Goal: Communication & Community: Answer question/provide support

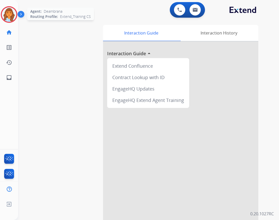
click at [11, 12] on img at bounding box center [9, 14] width 15 height 15
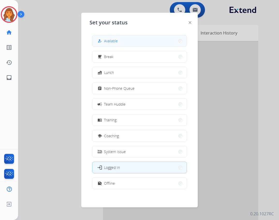
click at [137, 44] on button "how_to_reg Available" at bounding box center [139, 40] width 94 height 11
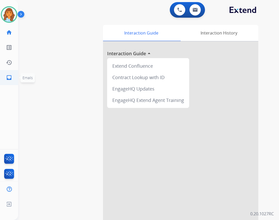
click at [15, 78] on link "inbox Emails" at bounding box center [9, 77] width 15 height 15
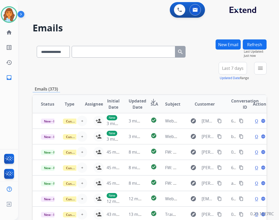
click at [254, 67] on div "**********" at bounding box center [241, 71] width 52 height 19
click at [259, 70] on mat-icon "menu" at bounding box center [260, 68] width 6 height 6
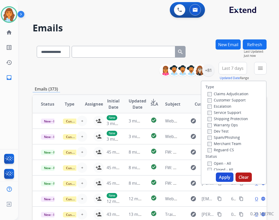
click at [226, 164] on label "Open - All" at bounding box center [220, 163] width 24 height 5
click at [219, 152] on label "Reguard CS" at bounding box center [221, 149] width 26 height 5
click at [228, 119] on label "Shipping Protection" at bounding box center [228, 118] width 40 height 5
click at [230, 99] on label "Customer Support" at bounding box center [227, 99] width 38 height 5
click at [222, 176] on button "Apply" at bounding box center [225, 176] width 18 height 9
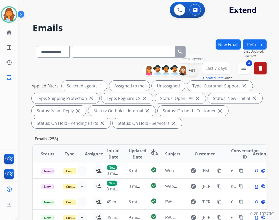
click at [193, 70] on div "+81" at bounding box center [192, 70] width 12 height 12
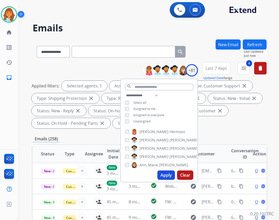
click at [124, 118] on div "**********" at bounding box center [159, 108] width 77 height 33
click at [164, 171] on button "Apply" at bounding box center [166, 174] width 18 height 9
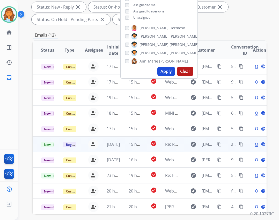
scroll to position [125, 0]
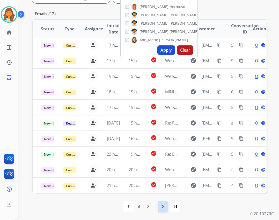
click at [163, 204] on mat-icon "navigate_next" at bounding box center [163, 206] width 6 height 6
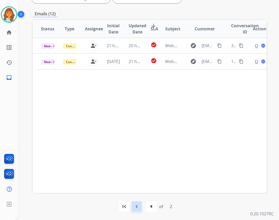
click at [134, 205] on mat-icon "navigate_before" at bounding box center [137, 206] width 6 height 6
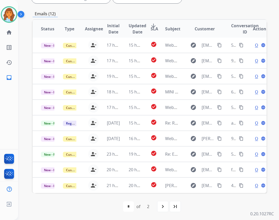
click at [156, 207] on div "first_page navigate_before * * of 2 navigate_next last_page" at bounding box center [150, 206] width 234 height 10
click at [157, 209] on div "navigate_next" at bounding box center [162, 205] width 11 height 11
select select "*"
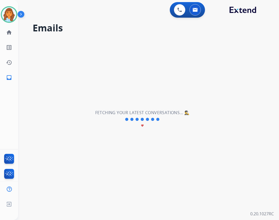
scroll to position [0, 0]
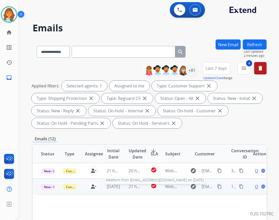
click at [174, 187] on span "Webform from [EMAIL_ADDRESS][DOMAIN_NAME] on [DATE]" at bounding box center [223, 186] width 117 height 6
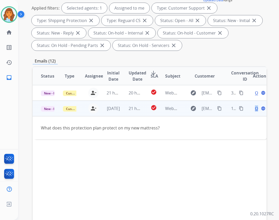
click at [255, 107] on span "Open" at bounding box center [260, 108] width 11 height 6
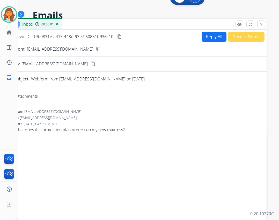
scroll to position [0, 0]
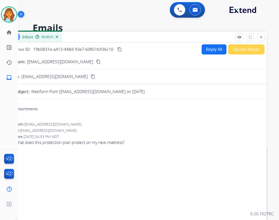
click at [210, 53] on button "Reply All" at bounding box center [214, 49] width 25 height 10
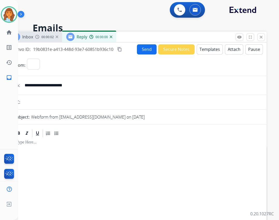
select select "**********"
click at [197, 51] on button "Templates" at bounding box center [210, 49] width 26 height 10
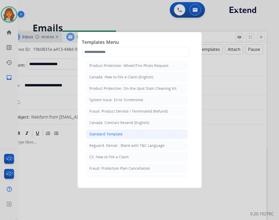
click at [128, 135] on li "Standard Template" at bounding box center [137, 134] width 102 height 10
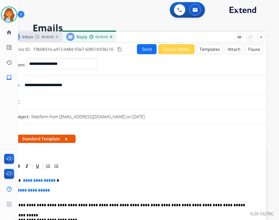
click at [42, 180] on span "**********" at bounding box center [39, 180] width 35 height 4
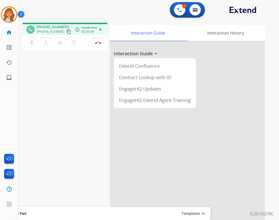
click at [67, 33] on mat-icon "content_copy" at bounding box center [69, 31] width 5 height 5
click at [66, 31] on button "content_copy" at bounding box center [69, 31] width 6 height 6
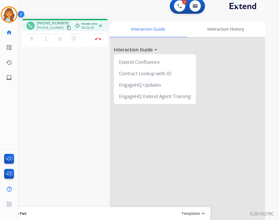
scroll to position [15, 0]
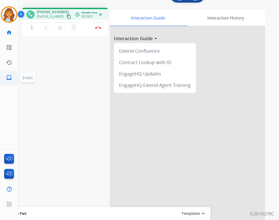
click at [9, 79] on mat-icon "inbox" at bounding box center [9, 77] width 6 height 6
select select "**********"
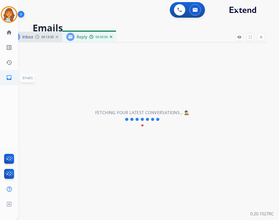
select select "**********"
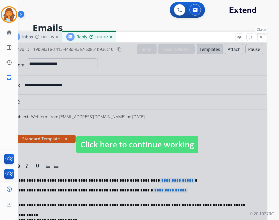
click at [263, 37] on mat-icon "close" at bounding box center [261, 37] width 5 height 5
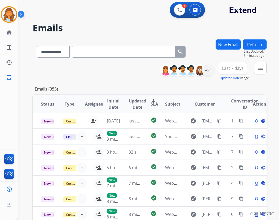
click at [239, 50] on div "New Email" at bounding box center [228, 50] width 25 height 23
click at [256, 70] on button "menu Filters" at bounding box center [260, 68] width 12 height 12
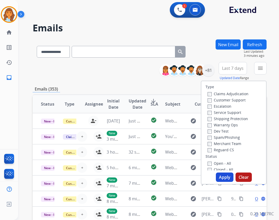
click at [248, 46] on button "Refresh" at bounding box center [255, 44] width 24 height 10
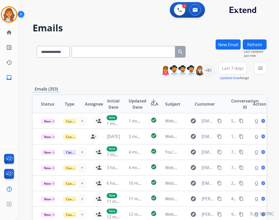
scroll to position [1, 0]
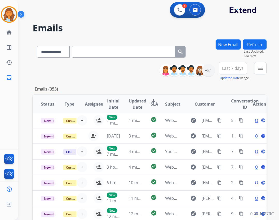
click at [256, 42] on button "Refresh" at bounding box center [255, 44] width 24 height 10
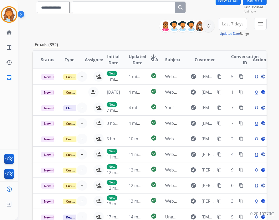
scroll to position [0, 0]
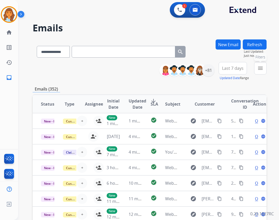
click at [264, 69] on button "menu Filters" at bounding box center [260, 68] width 12 height 12
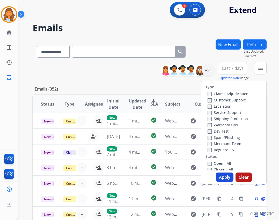
click at [251, 41] on button "Refresh" at bounding box center [255, 44] width 24 height 10
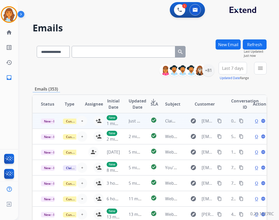
click at [98, 124] on td "New 1 minute ago" at bounding box center [109, 121] width 22 height 16
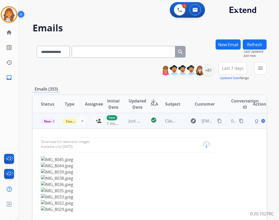
click at [98, 121] on td "New 1 minute ago" at bounding box center [109, 121] width 22 height 16
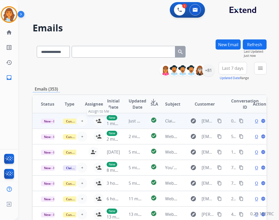
click at [96, 118] on mat-icon "person_add" at bounding box center [99, 121] width 6 height 6
click at [255, 118] on span "Open" at bounding box center [260, 121] width 11 height 6
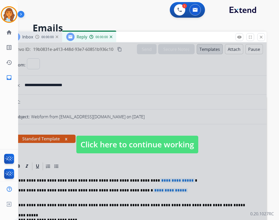
select select "**********"
drag, startPoint x: 256, startPoint y: 35, endPoint x: 260, endPoint y: 37, distance: 4.3
click at [258, 36] on div "remove_red_eye Logs fullscreen Expand close Close" at bounding box center [251, 37] width 30 height 8
click at [260, 37] on mat-icon "close" at bounding box center [261, 37] width 5 height 5
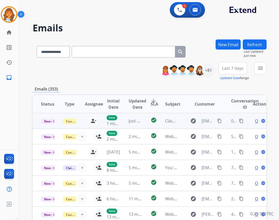
click at [255, 120] on span "Open" at bounding box center [260, 121] width 11 height 6
select select "**********"
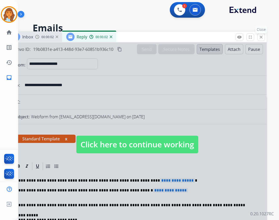
click at [264, 38] on button "close Close" at bounding box center [261, 37] width 8 height 8
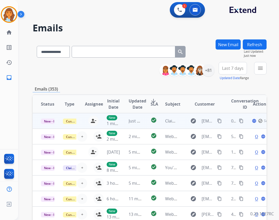
click at [125, 119] on td "Just now" at bounding box center [131, 121] width 22 height 16
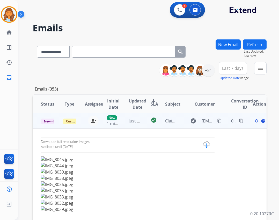
click at [203, 144] on div at bounding box center [206, 144] width 7 height 6
click at [255, 120] on span "Open" at bounding box center [260, 121] width 11 height 6
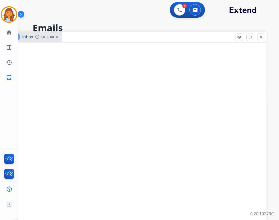
select select "**********"
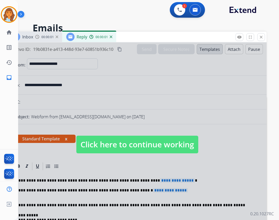
click at [199, 85] on div at bounding box center [137, 138] width 259 height 193
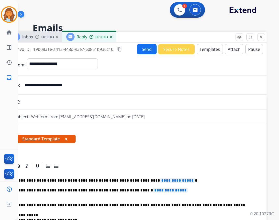
click at [260, 37] on mat-icon "close" at bounding box center [261, 37] width 5 height 5
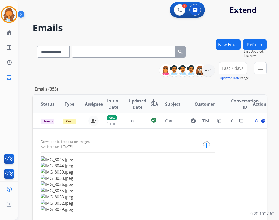
click at [254, 46] on button "Refresh" at bounding box center [255, 44] width 24 height 10
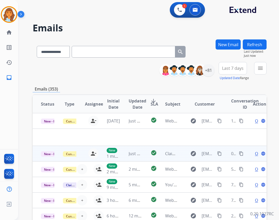
click at [255, 154] on span "Open" at bounding box center [260, 153] width 11 height 6
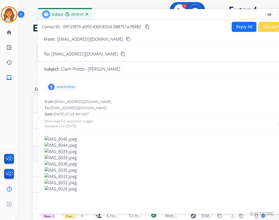
drag, startPoint x: 132, startPoint y: 40, endPoint x: 162, endPoint y: 17, distance: 38.0
click at [162, 17] on div "Inbox 00:00:01" at bounding box center [167, 14] width 259 height 11
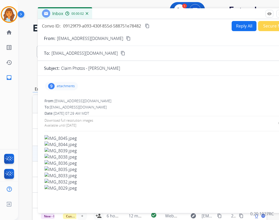
click at [71, 86] on p "attachments" at bounding box center [66, 86] width 18 height 4
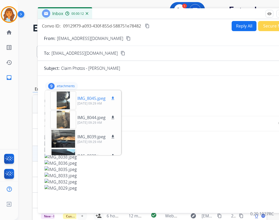
click at [70, 104] on div at bounding box center [63, 100] width 26 height 18
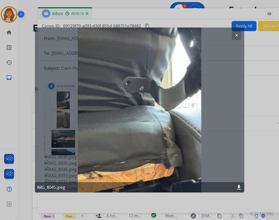
click at [237, 35] on mat-icon "clear" at bounding box center [236, 35] width 5 height 5
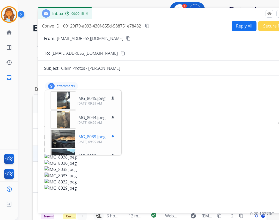
click at [68, 137] on div at bounding box center [63, 138] width 26 height 18
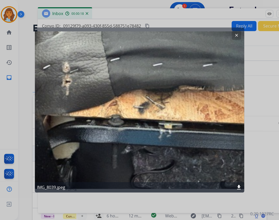
click at [240, 33] on button "clear" at bounding box center [236, 35] width 9 height 9
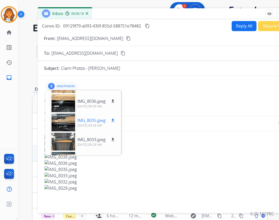
scroll to position [78, 0]
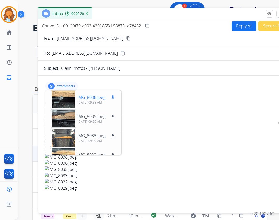
click at [64, 102] on div at bounding box center [63, 99] width 26 height 18
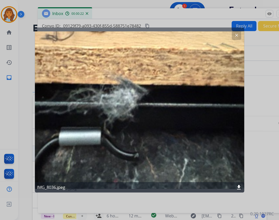
click at [234, 37] on button "clear" at bounding box center [236, 35] width 9 height 9
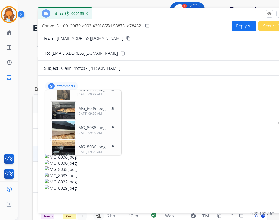
scroll to position [0, 0]
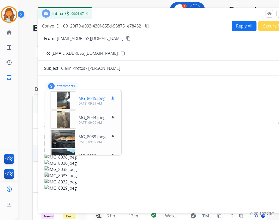
click at [112, 97] on mat-icon "download" at bounding box center [113, 98] width 5 height 5
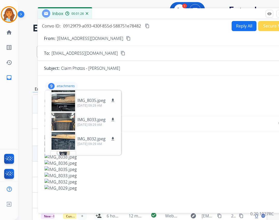
scroll to position [109, 0]
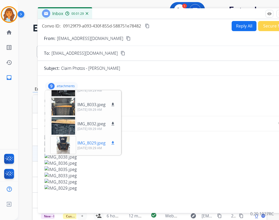
click at [114, 141] on mat-icon "download" at bounding box center [113, 142] width 5 height 5
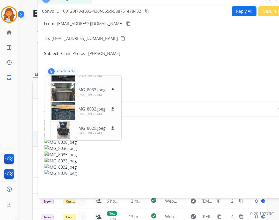
scroll to position [0, 0]
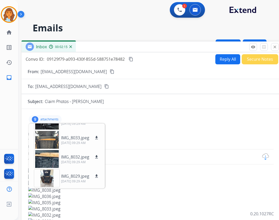
drag, startPoint x: 119, startPoint y: 15, endPoint x: 105, endPoint y: 49, distance: 37.8
click at [103, 48] on div "Inbox 00:02:15" at bounding box center [150, 46] width 259 height 11
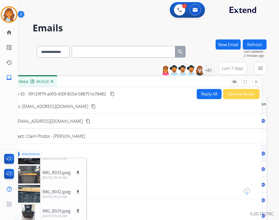
drag, startPoint x: 217, startPoint y: 46, endPoint x: 198, endPoint y: 81, distance: 39.2
click at [198, 81] on div "Inbox 00:02:20" at bounding box center [132, 81] width 259 height 11
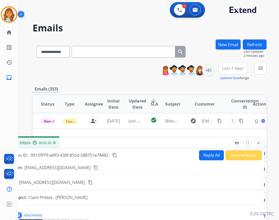
drag, startPoint x: 222, startPoint y: 83, endPoint x: 225, endPoint y: 144, distance: 61.2
click at [225, 144] on div "Inbox 00:02:26" at bounding box center [134, 142] width 259 height 11
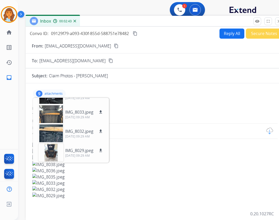
drag, startPoint x: 164, startPoint y: 143, endPoint x: 184, endPoint y: 22, distance: 123.2
click at [184, 22] on div "Inbox 00:02:43" at bounding box center [155, 21] width 259 height 11
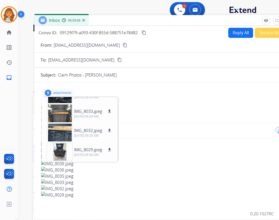
drag, startPoint x: 194, startPoint y: 23, endPoint x: 209, endPoint y: 22, distance: 15.0
click at [203, 22] on div "Inbox 00:03:06" at bounding box center [163, 20] width 259 height 11
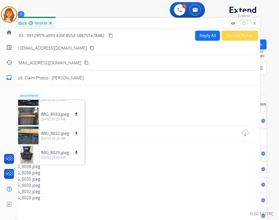
drag, startPoint x: 245, startPoint y: 20, endPoint x: 243, endPoint y: 22, distance: 2.8
click at [212, 23] on div "Inbox 00:03:08" at bounding box center [130, 23] width 259 height 11
drag, startPoint x: 251, startPoint y: 21, endPoint x: 253, endPoint y: 22, distance: 2.8
click at [253, 22] on div "remove_red_eye Logs fullscreen Expand close Close" at bounding box center [244, 23] width 30 height 8
click at [254, 24] on mat-icon "close" at bounding box center [255, 23] width 5 height 5
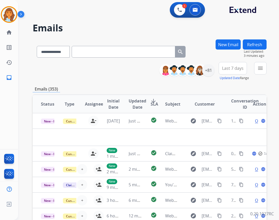
click at [257, 40] on button "Refresh" at bounding box center [255, 44] width 24 height 10
click at [182, 80] on div "**********" at bounding box center [214, 71] width 103 height 19
drag, startPoint x: 263, startPoint y: 50, endPoint x: 260, endPoint y: 45, distance: 5.4
click at [263, 50] on span "Last Updated:" at bounding box center [255, 51] width 23 height 4
click at [256, 39] on button "Refresh" at bounding box center [255, 44] width 24 height 10
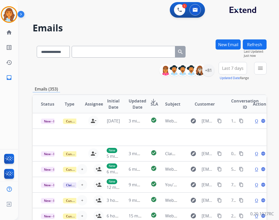
click at [260, 41] on button "Refresh" at bounding box center [255, 44] width 24 height 10
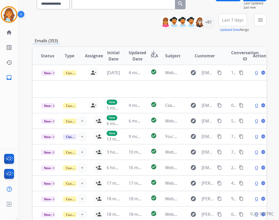
scroll to position [75, 0]
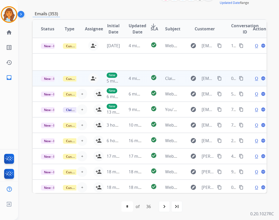
click at [126, 77] on td "4 minutes ago" at bounding box center [131, 78] width 22 height 16
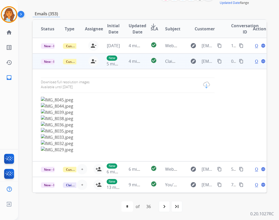
scroll to position [16, 0]
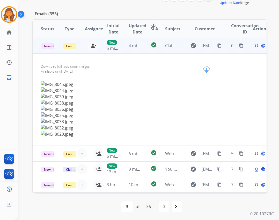
click at [255, 47] on span "Open" at bounding box center [260, 45] width 11 height 6
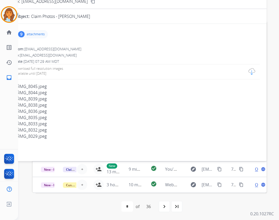
click at [40, 35] on p "attachments" at bounding box center [36, 34] width 18 height 4
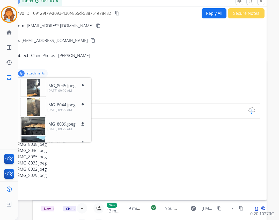
scroll to position [0, 0]
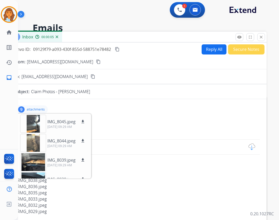
click at [260, 38] on mat-icon "close" at bounding box center [261, 37] width 5 height 5
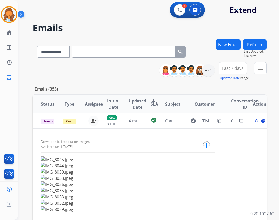
click at [256, 81] on div "**********" at bounding box center [150, 166] width 234 height 255
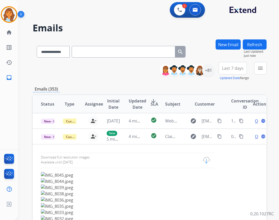
click at [257, 48] on button "Refresh" at bounding box center [255, 44] width 24 height 10
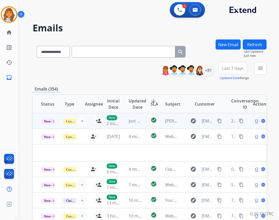
click at [99, 121] on td "New 2 minutes ago" at bounding box center [109, 121] width 22 height 16
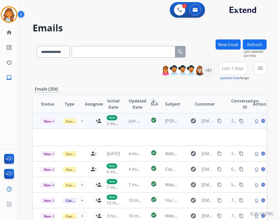
click at [98, 119] on td "New 2 minutes ago" at bounding box center [109, 121] width 22 height 16
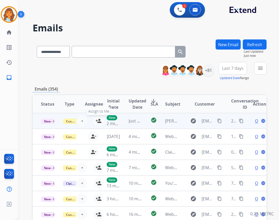
click at [96, 118] on mat-icon "person_add" at bounding box center [99, 121] width 6 height 6
click at [255, 121] on span "Open" at bounding box center [260, 121] width 11 height 6
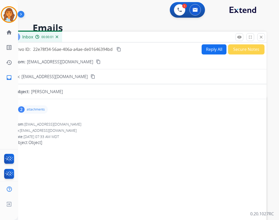
click at [41, 111] on p "attachments" at bounding box center [36, 109] width 18 height 4
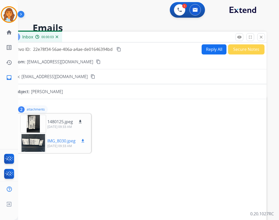
drag, startPoint x: 84, startPoint y: 142, endPoint x: 89, endPoint y: 142, distance: 5.7
click at [83, 142] on mat-icon "download" at bounding box center [83, 140] width 5 height 5
click at [6, 31] on mat-icon "home" at bounding box center [9, 32] width 6 height 6
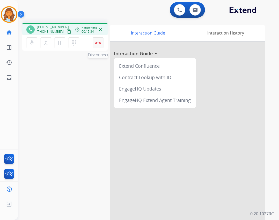
click at [96, 45] on button "Disconnect" at bounding box center [98, 42] width 11 height 11
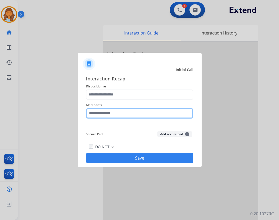
click at [108, 113] on input "text" at bounding box center [139, 113] width 107 height 10
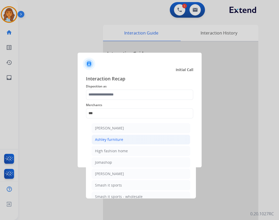
click at [133, 137] on li "Ashley furniture" at bounding box center [141, 139] width 99 height 10
type input "**********"
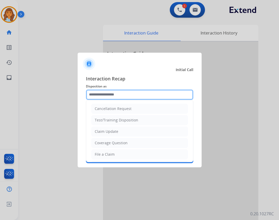
click at [112, 90] on input "text" at bounding box center [139, 94] width 107 height 10
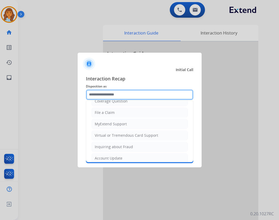
scroll to position [81, 0]
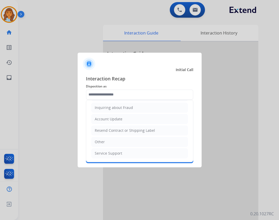
click at [124, 143] on li "Other" at bounding box center [139, 142] width 97 height 10
type input "*****"
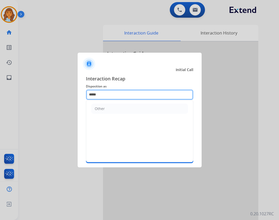
drag, startPoint x: 133, startPoint y: 96, endPoint x: 14, endPoint y: 94, distance: 118.9
click at [0, 94] on app-contact-recap-modal "**********" at bounding box center [0, 110] width 0 height 220
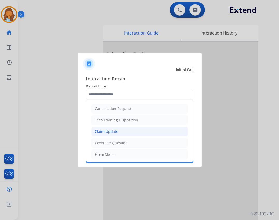
click at [110, 133] on div "Claim Update" at bounding box center [107, 131] width 24 height 5
type input "**********"
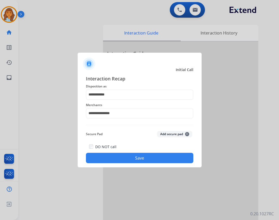
click at [131, 158] on button "Save" at bounding box center [139, 158] width 107 height 10
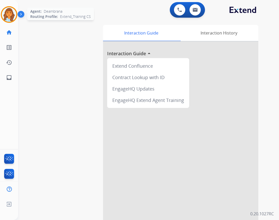
click at [15, 15] on img at bounding box center [9, 14] width 15 height 15
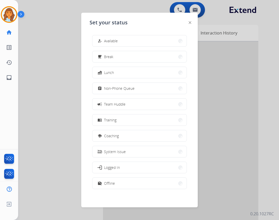
drag, startPoint x: 101, startPoint y: 43, endPoint x: 106, endPoint y: 47, distance: 6.8
click at [103, 43] on div "how_to_reg" at bounding box center [101, 41] width 8 height 6
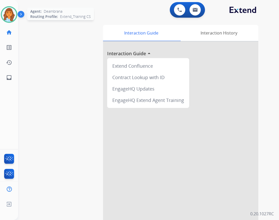
click at [15, 14] on img at bounding box center [9, 14] width 15 height 15
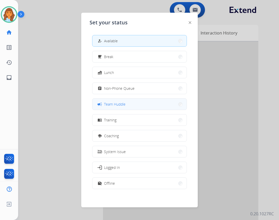
click at [141, 104] on button "campaign Team Huddle" at bounding box center [139, 103] width 94 height 11
